Goal: Task Accomplishment & Management: Use online tool/utility

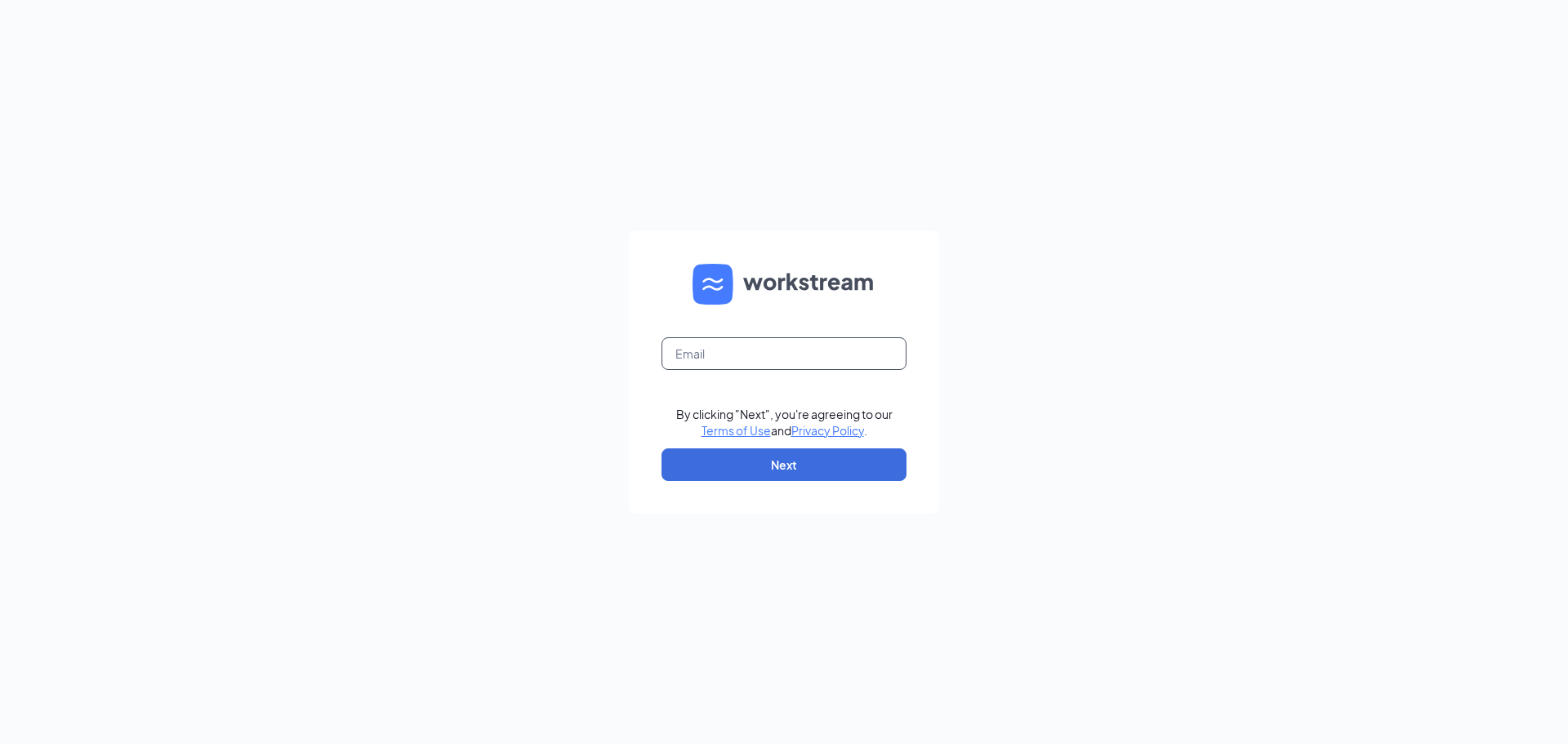
click at [770, 364] on input "text" at bounding box center [784, 354] width 245 height 33
type input "[EMAIL_ADDRESS][DOMAIN_NAME]"
click at [832, 445] on form "[EMAIL_ADDRESS][DOMAIN_NAME] By clicking "Next", you're agreeing to our Terms o…" at bounding box center [784, 372] width 311 height 283
click at [828, 453] on button "Next" at bounding box center [784, 464] width 245 height 33
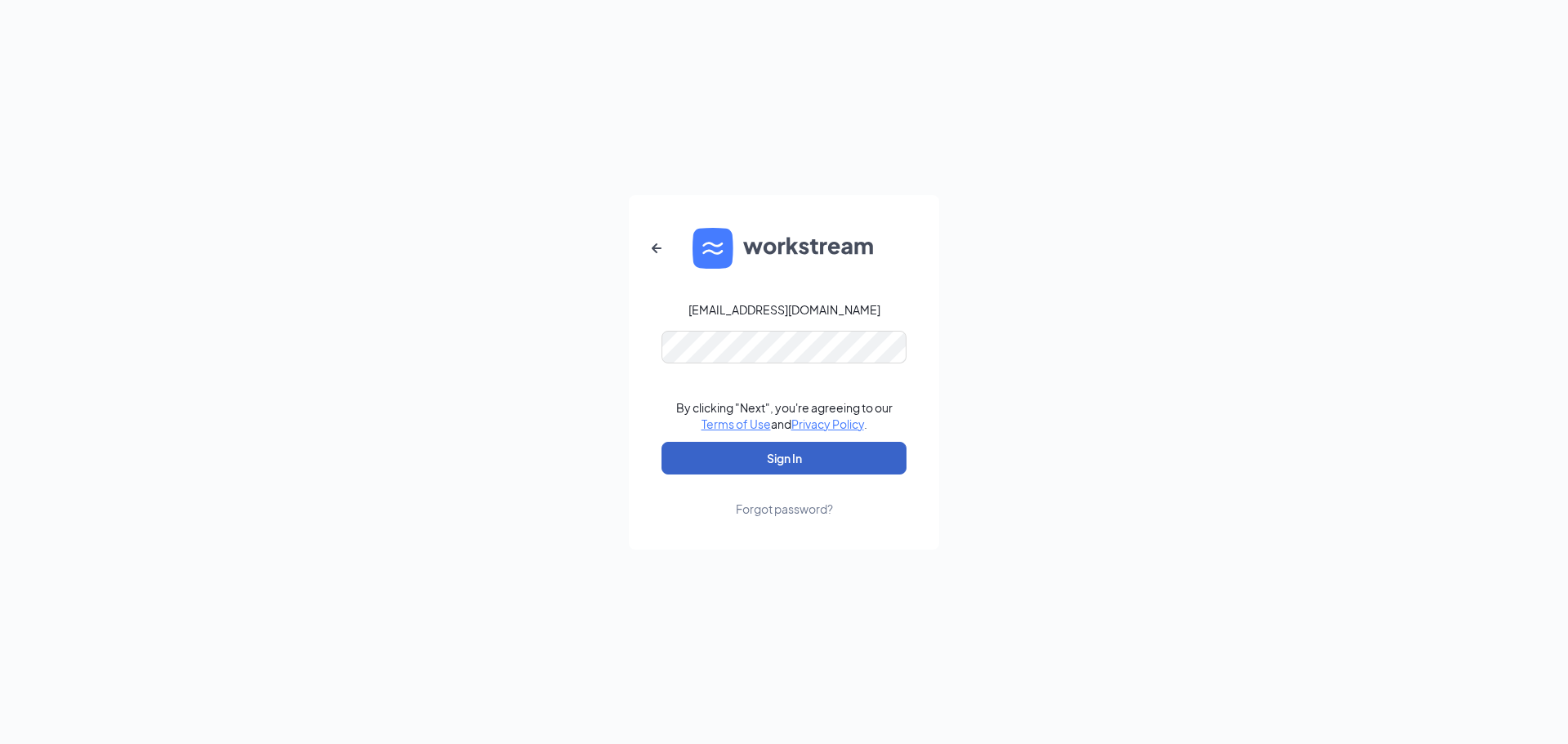
click at [832, 455] on button "Sign In" at bounding box center [784, 458] width 245 height 33
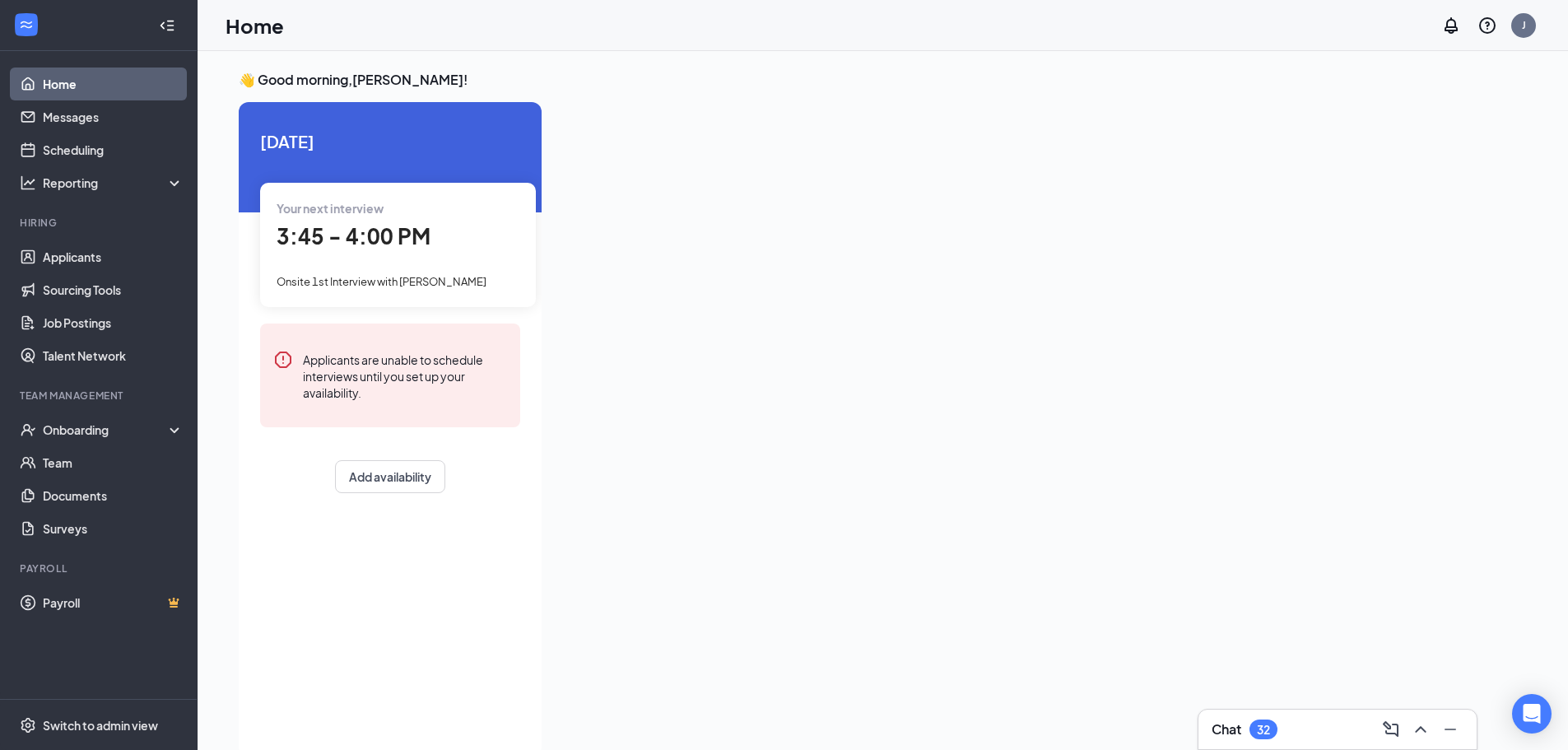
click at [483, 286] on div "Onsite 1st Interview with Nicholas Tapp" at bounding box center [398, 281] width 243 height 18
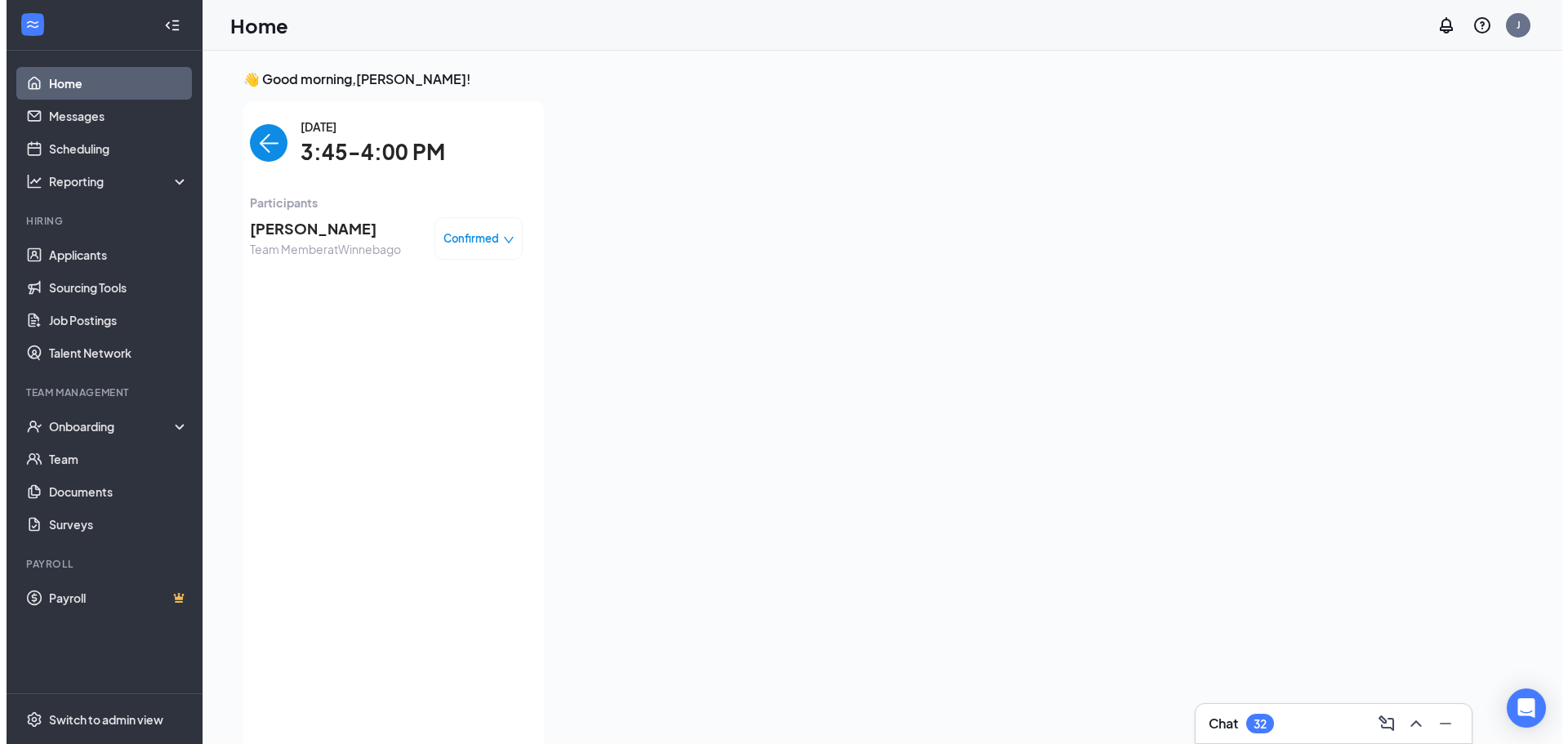
scroll to position [7, 0]
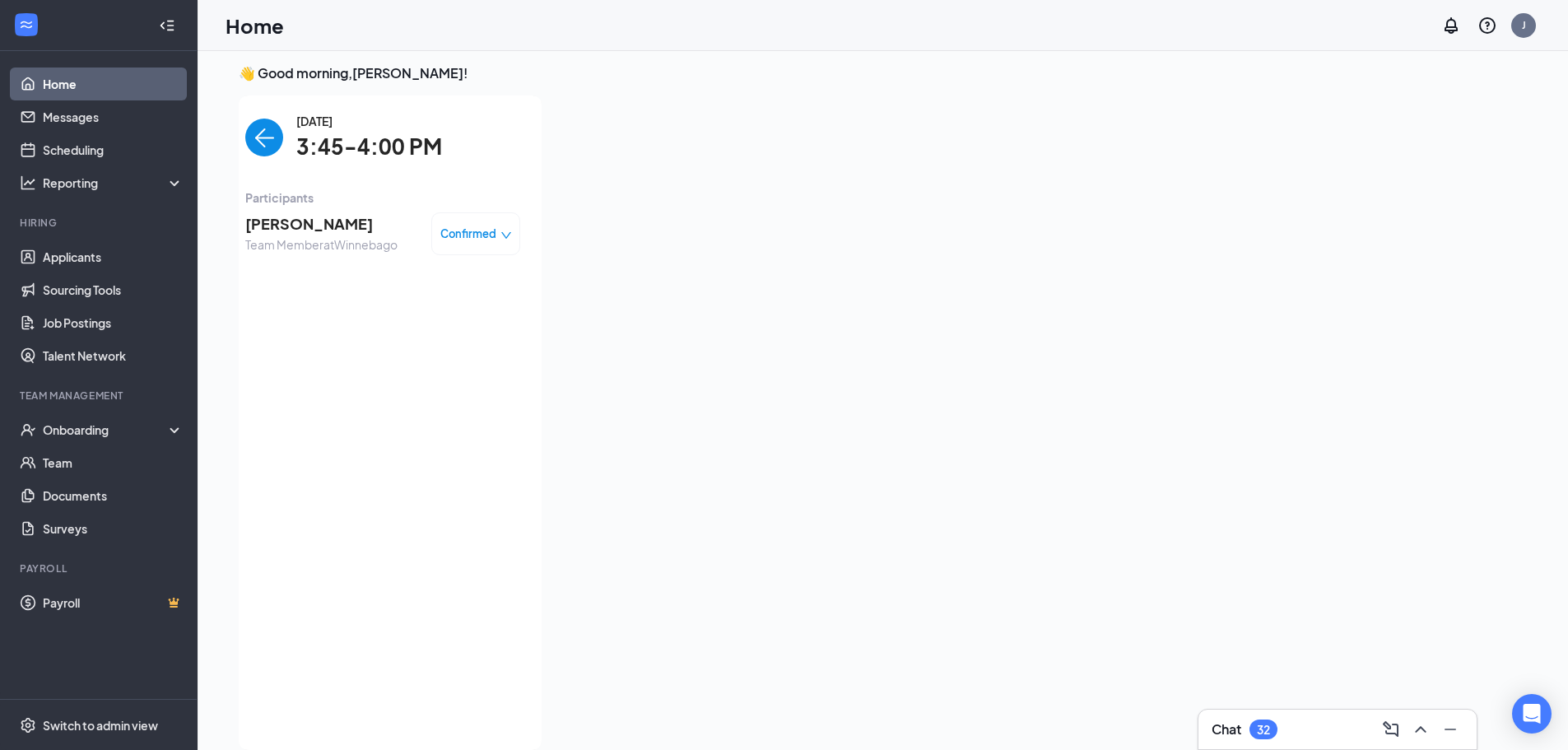
click at [167, 201] on ul "Home Messages Scheduling Reporting Hiring Applicants Sourcing Tools Job Posting…" at bounding box center [98, 375] width 196 height 648
click at [307, 225] on span "Nicholas Tapp" at bounding box center [321, 224] width 152 height 23
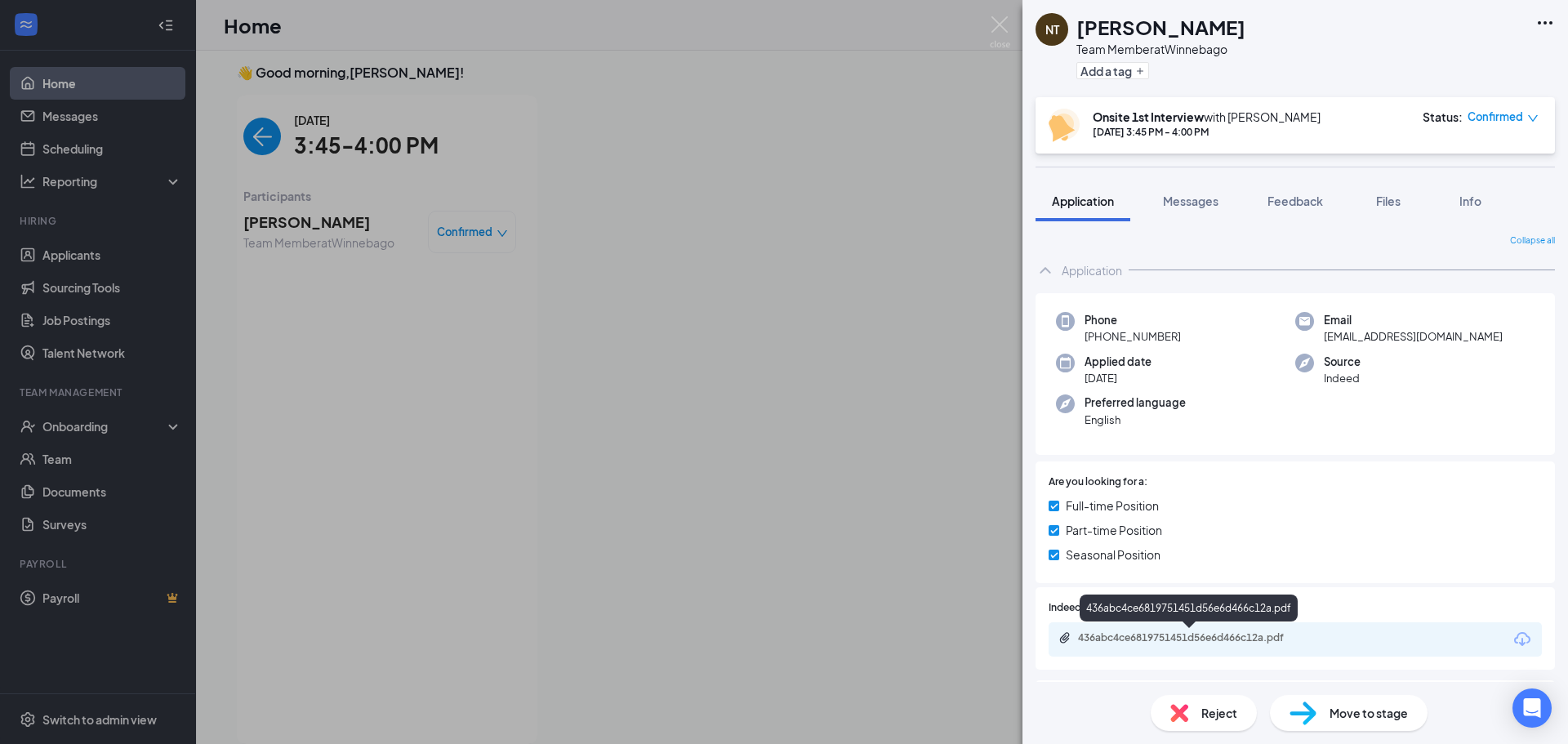
click at [1198, 645] on div "436abc4ce6819751451d56e6d466c12a.pdf" at bounding box center [1192, 638] width 228 height 13
